Goal: Task Accomplishment & Management: Complete application form

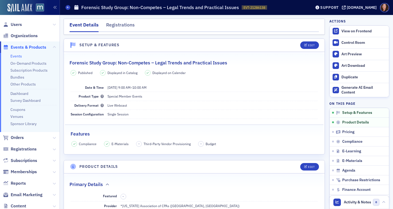
scroll to position [129, 0]
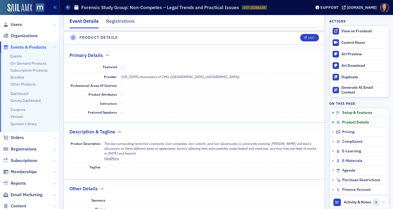
click at [14, 58] on link "Events" at bounding box center [16, 56] width 12 height 5
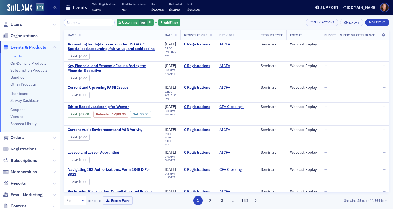
click at [68, 22] on input "search" at bounding box center [89, 22] width 51 height 7
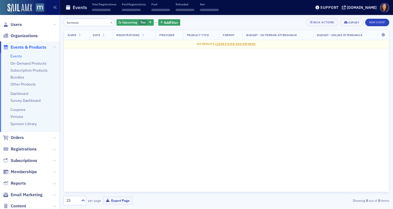
click at [83, 24] on input "fornesic" at bounding box center [89, 22] width 51 height 7
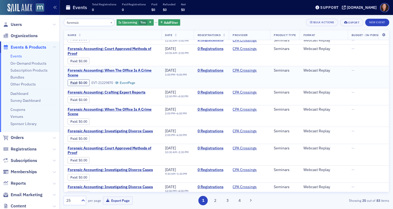
scroll to position [15, 0]
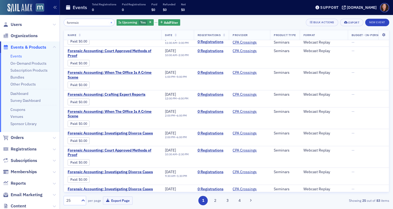
type input "forensic"
click at [109, 22] on button "×" at bounding box center [111, 22] width 5 height 5
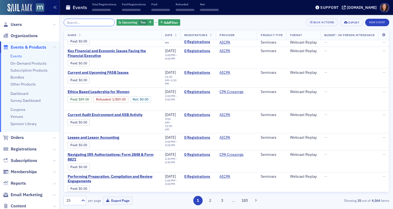
click at [85, 21] on input "search" at bounding box center [89, 22] width 51 height 7
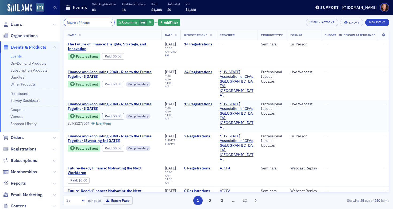
scroll to position [1, 0]
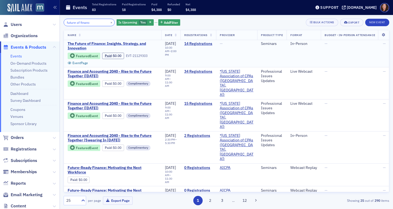
type input "future of financ"
click at [117, 41] on span "The Future of Finance: Insights, Strategy, and Innovation" at bounding box center [113, 45] width 90 height 9
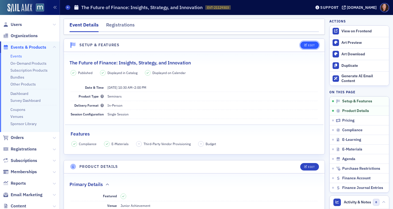
click at [308, 47] on div "Edit" at bounding box center [311, 45] width 7 height 3
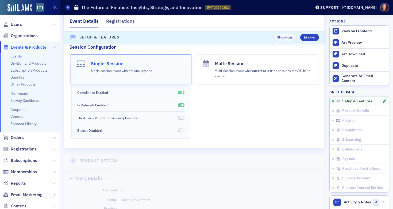
scroll to position [199, 0]
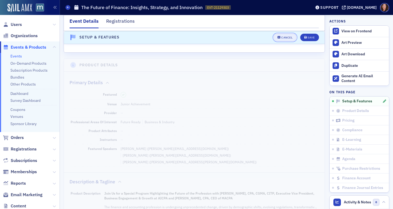
click at [286, 37] on div "Cancel" at bounding box center [287, 37] width 11 height 3
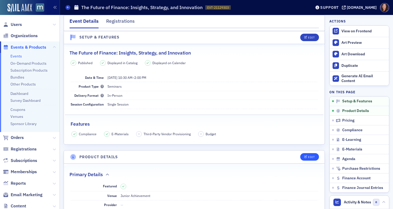
scroll to position [7, 0]
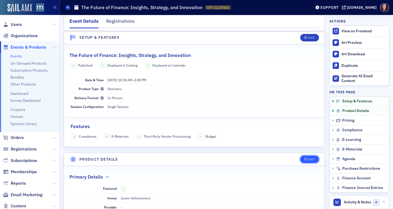
click at [308, 159] on div "Edit" at bounding box center [311, 159] width 7 height 3
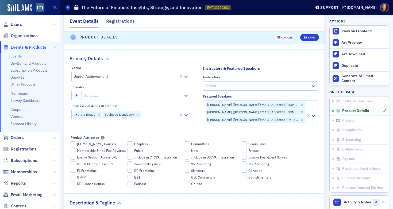
scroll to position [145, 0]
click at [96, 93] on div at bounding box center [134, 95] width 100 height 7
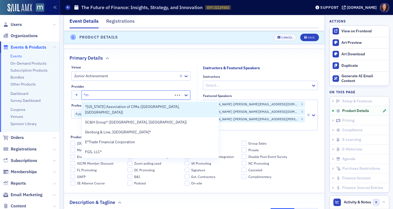
type input "*ma"
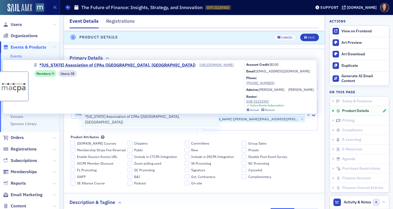
click at [113, 115] on span "*[US_STATE] Association of CPAs ([GEOGRAPHIC_DATA], [GEOGRAPHIC_DATA])" at bounding box center [150, 119] width 131 height 11
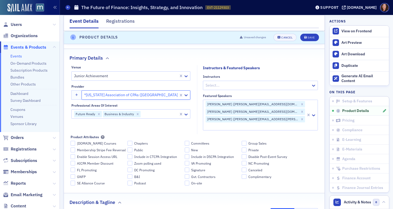
click at [160, 113] on div at bounding box center [159, 114] width 37 height 7
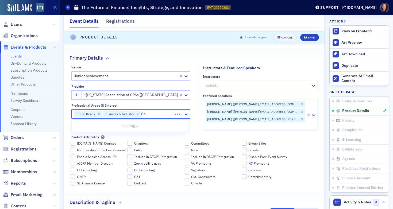
type input "C"
click at [307, 42] on header "Product Details Unsaved changes Cancel Save" at bounding box center [194, 37] width 261 height 13
click at [308, 38] on div "Save" at bounding box center [311, 37] width 7 height 3
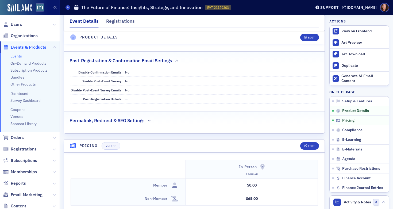
scroll to position [391, 0]
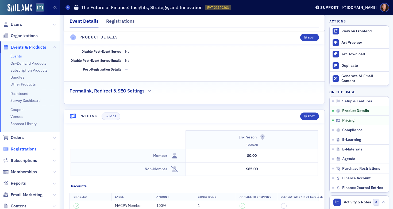
click at [29, 151] on span "Registrations" at bounding box center [24, 149] width 26 height 6
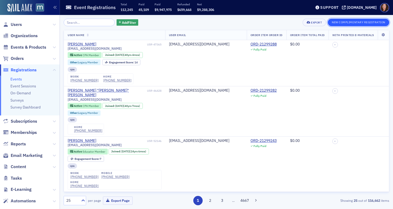
click at [340, 21] on button "New Complimentary Registration" at bounding box center [359, 22] width 62 height 7
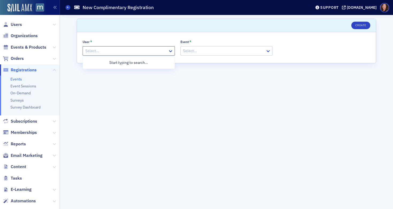
click at [144, 50] on div at bounding box center [126, 51] width 83 height 7
type input "a"
type input "[PERSON_NAME]"
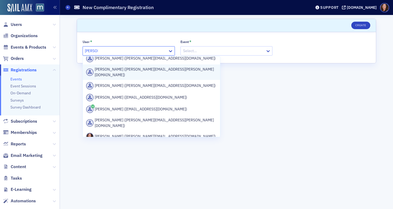
scroll to position [55, 0]
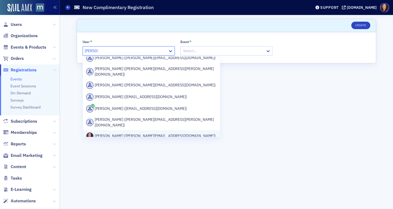
click at [142, 132] on div "[PERSON_NAME] ([PERSON_NAME][EMAIL_ADDRESS][DOMAIN_NAME])" at bounding box center [151, 135] width 131 height 7
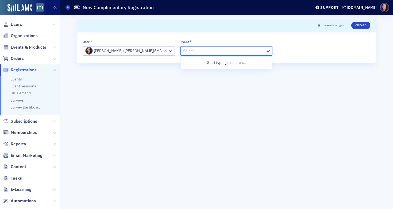
click at [200, 51] on div at bounding box center [224, 51] width 83 height 7
type input "town"
click at [200, 51] on div at bounding box center [224, 51] width 83 height 7
click at [226, 49] on div at bounding box center [224, 51] width 83 height 7
type input "[GEOGRAPHIC_DATA]"
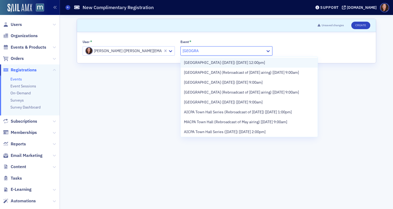
click at [224, 62] on span "[GEOGRAPHIC_DATA] ([DATE]) [[DATE] 12:00pm]" at bounding box center [224, 63] width 81 height 6
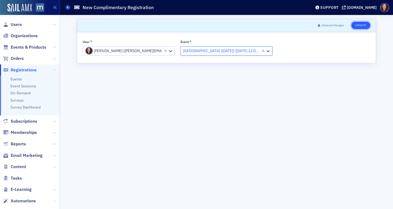
click at [363, 26] on button "Create" at bounding box center [361, 25] width 19 height 7
